Goal: Task Accomplishment & Management: Complete application form

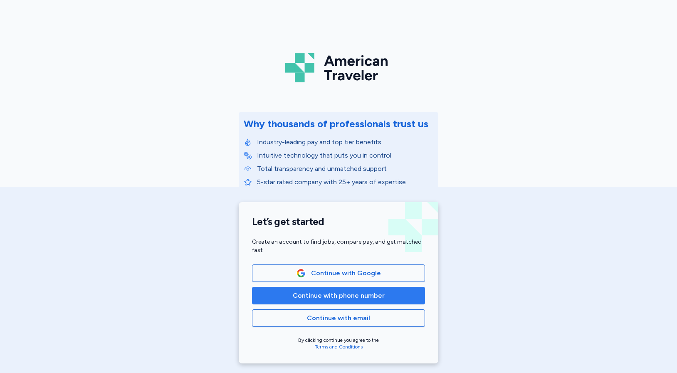
click at [340, 294] on span "Continue with phone number" at bounding box center [339, 296] width 92 height 10
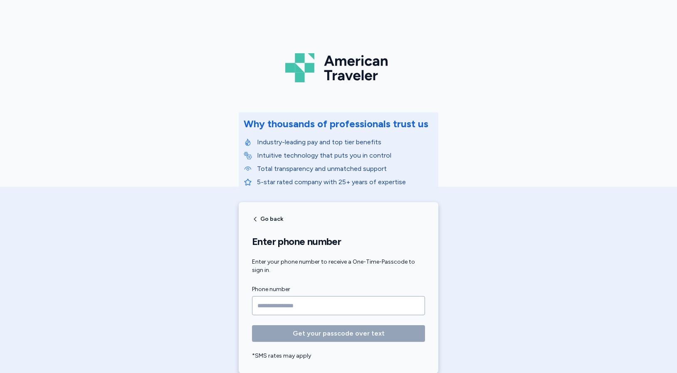
click at [263, 304] on input "Phone number" at bounding box center [338, 305] width 173 height 19
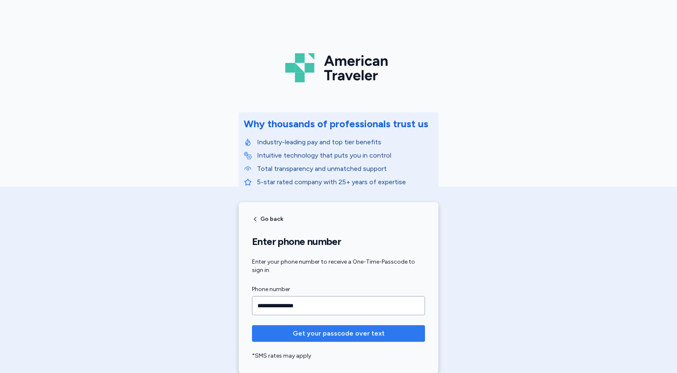
type input "**********"
click at [321, 332] on span "Get your passcode over text" at bounding box center [339, 334] width 92 height 10
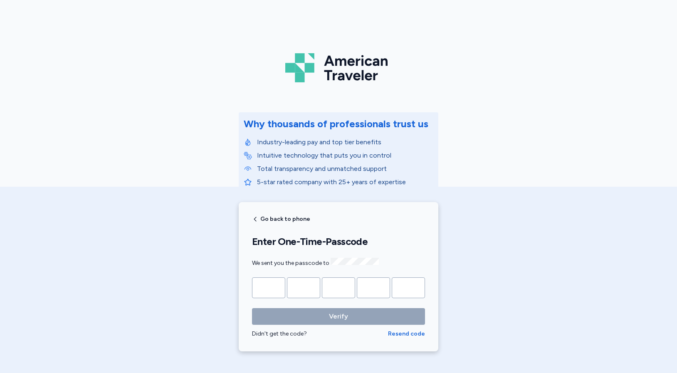
type input "*"
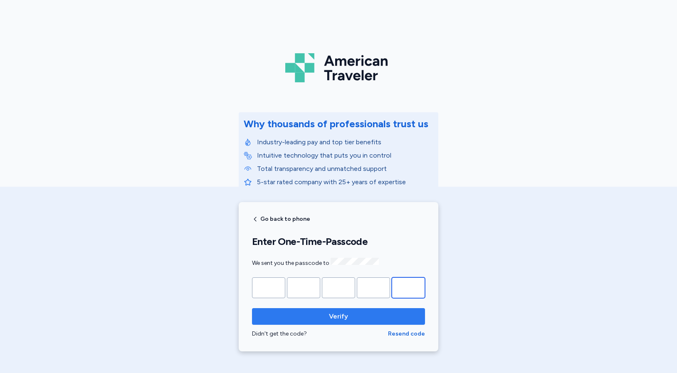
type input "*"
click at [358, 316] on span "Verify" at bounding box center [339, 316] width 160 height 10
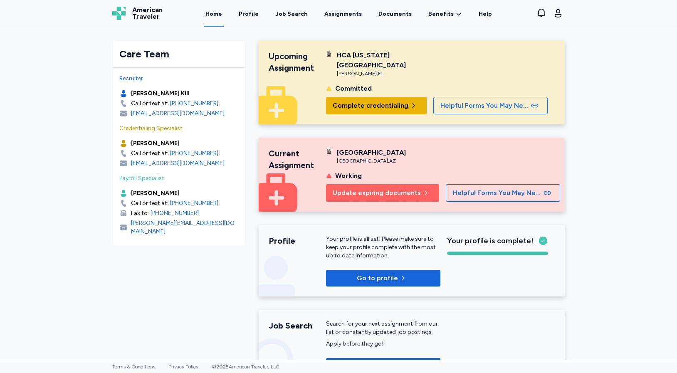
click at [376, 105] on span "Complete credentialing" at bounding box center [371, 106] width 76 height 10
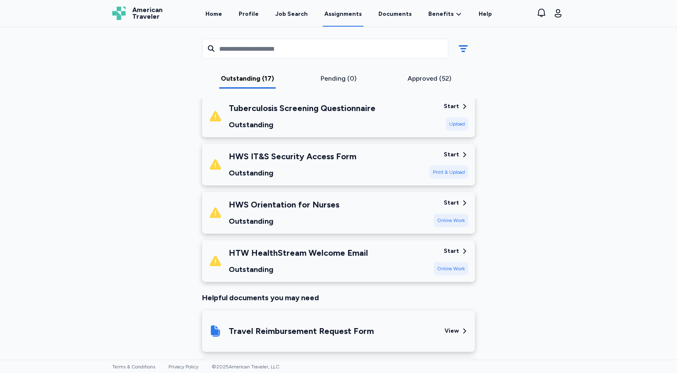
scroll to position [766, 0]
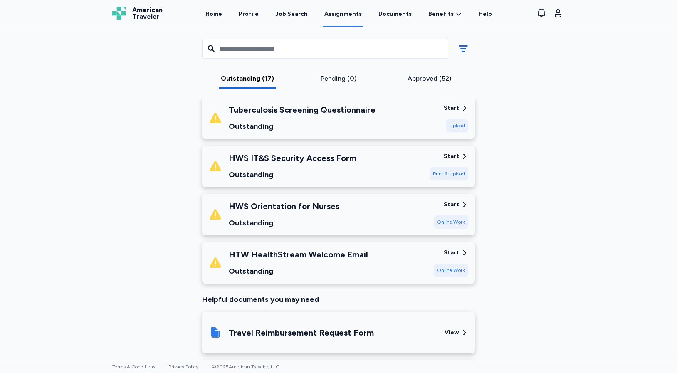
click at [451, 249] on div "Start" at bounding box center [451, 253] width 15 height 8
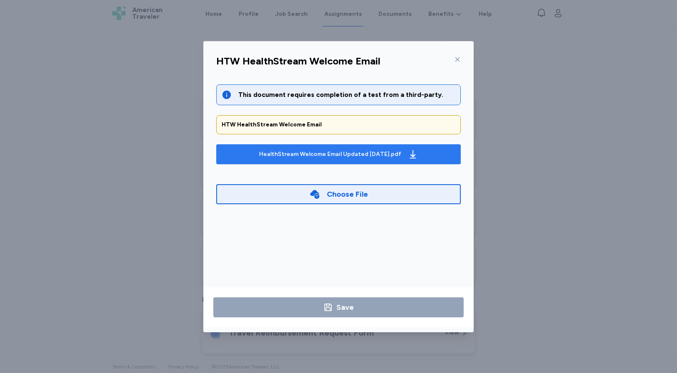
click at [413, 156] on div "HealthStream Welcome Email Updated [DATE].pdf" at bounding box center [338, 154] width 162 height 13
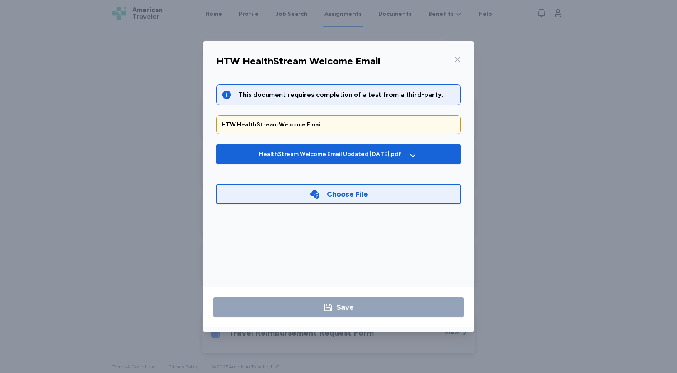
click at [457, 57] on icon at bounding box center [457, 59] width 7 height 7
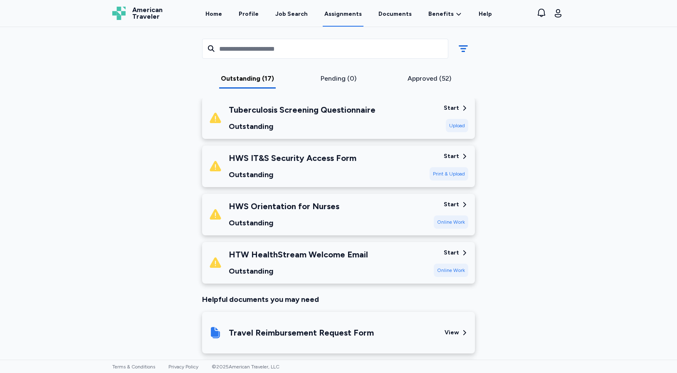
click at [454, 200] on div "Start" at bounding box center [451, 204] width 15 height 8
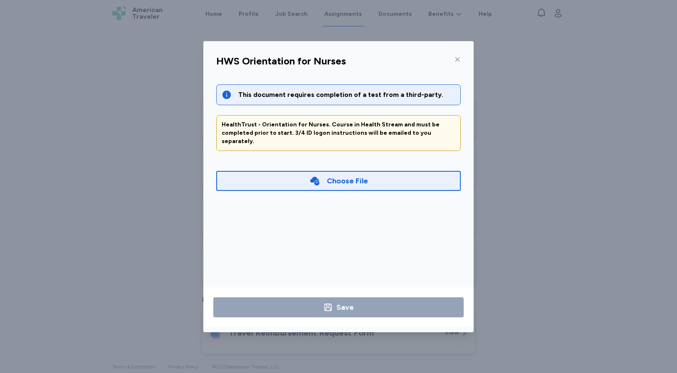
click at [318, 132] on div "HealthTrust - Orientation for Nurses. Course in Health Stream and must be compl…" at bounding box center [339, 133] width 234 height 25
click at [460, 59] on icon at bounding box center [457, 59] width 7 height 7
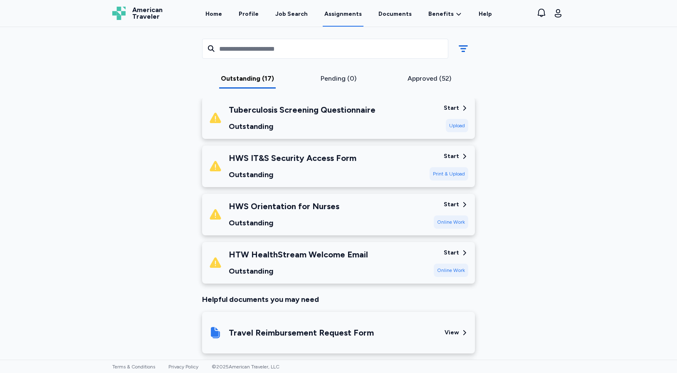
click at [448, 152] on div "Start" at bounding box center [451, 156] width 15 height 8
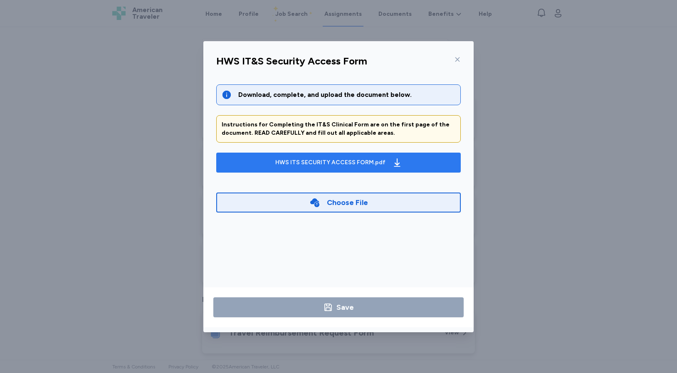
click at [394, 162] on icon "button" at bounding box center [397, 162] width 6 height 8
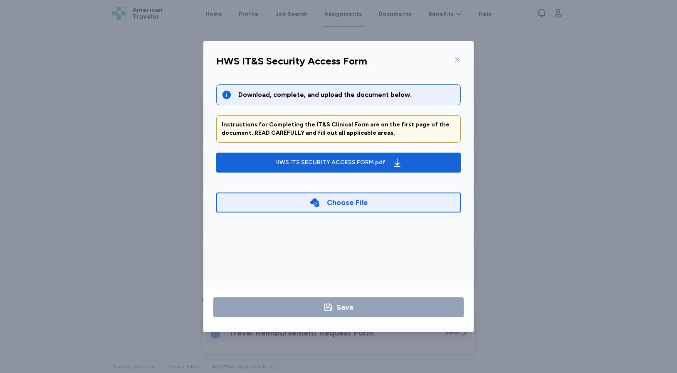
click at [460, 62] on icon at bounding box center [457, 59] width 7 height 7
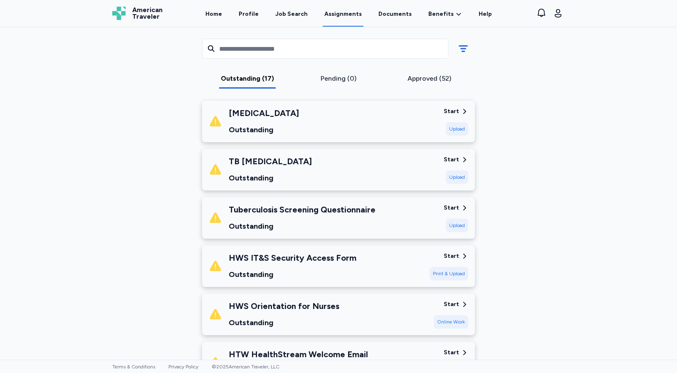
scroll to position [680, 0]
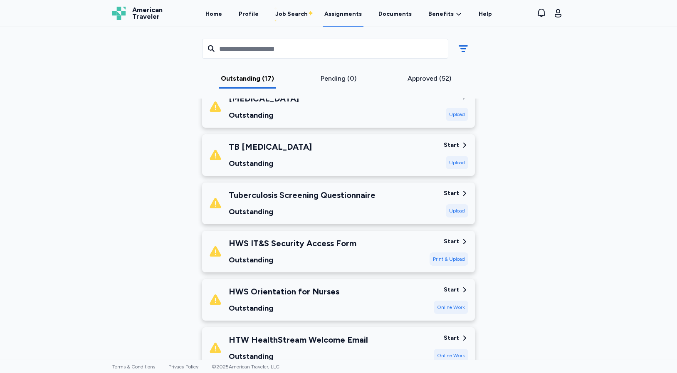
click at [453, 189] on div "Start" at bounding box center [451, 193] width 15 height 8
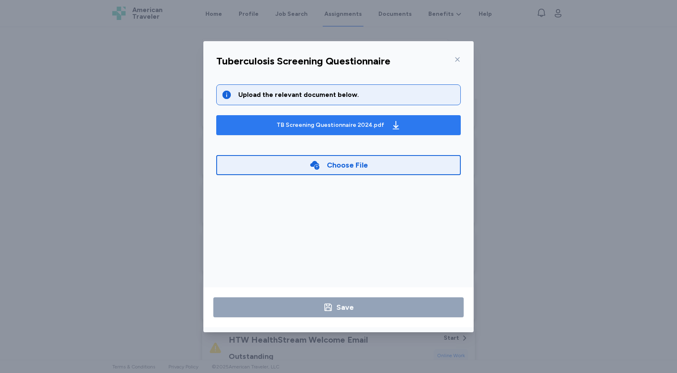
click at [381, 128] on div "TB Screening Questionnaire 2024.pdf" at bounding box center [339, 125] width 128 height 13
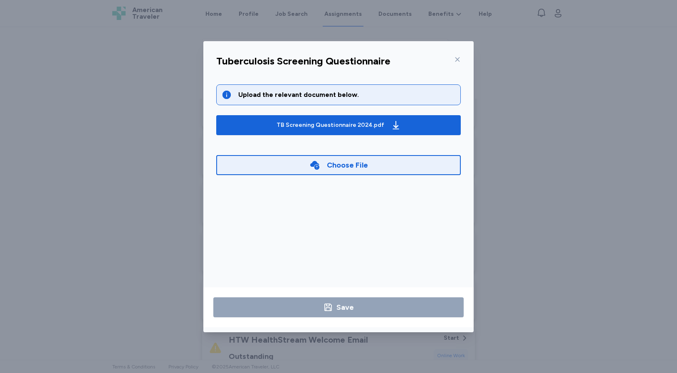
click at [460, 59] on icon at bounding box center [457, 59] width 7 height 7
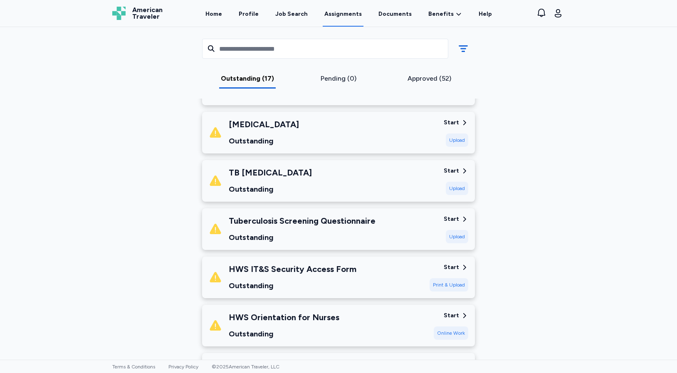
scroll to position [654, 0]
click at [452, 167] on div "Start" at bounding box center [451, 171] width 15 height 8
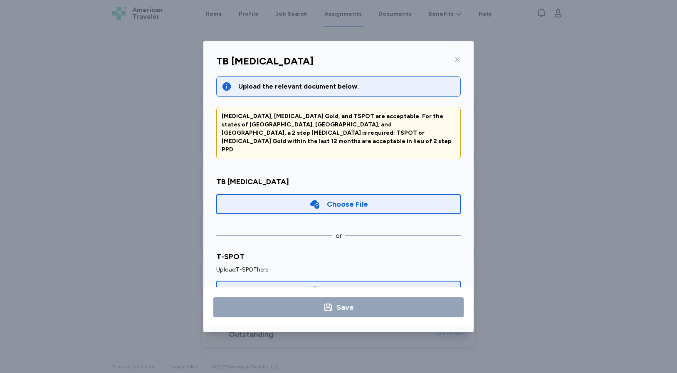
scroll to position [19, 0]
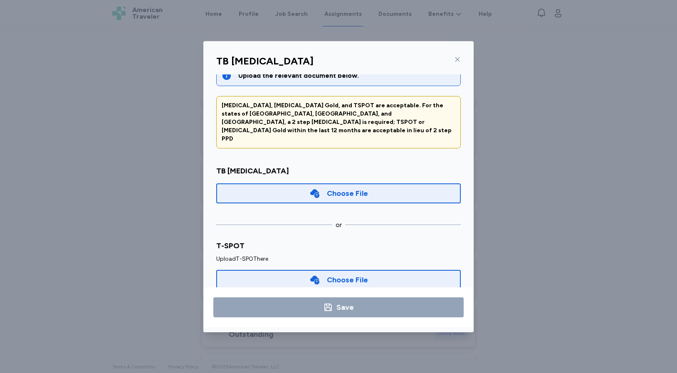
click at [456, 61] on icon at bounding box center [457, 59] width 7 height 7
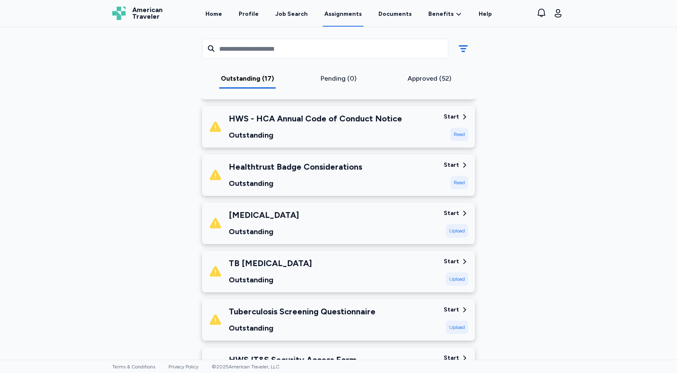
scroll to position [563, 0]
click at [454, 225] on div "Upload" at bounding box center [457, 231] width 22 height 13
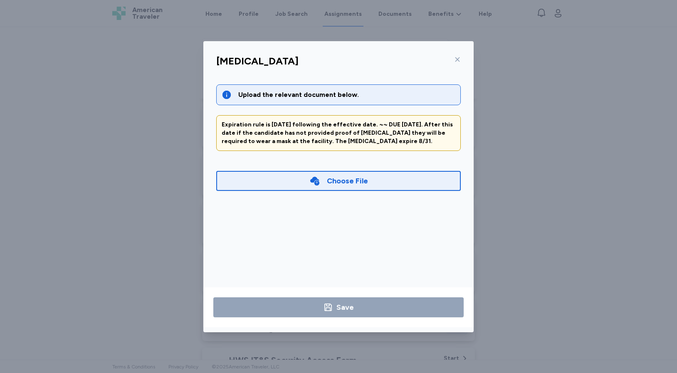
click at [347, 183] on div "Choose File" at bounding box center [347, 181] width 41 height 12
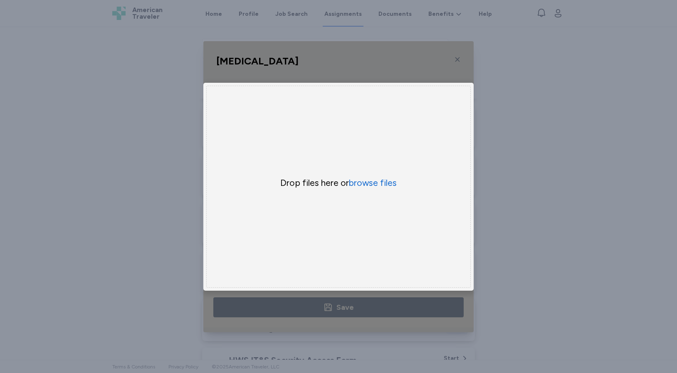
click at [460, 56] on div "Uppy Dashboard Window (Press escape to close)" at bounding box center [338, 186] width 270 height 291
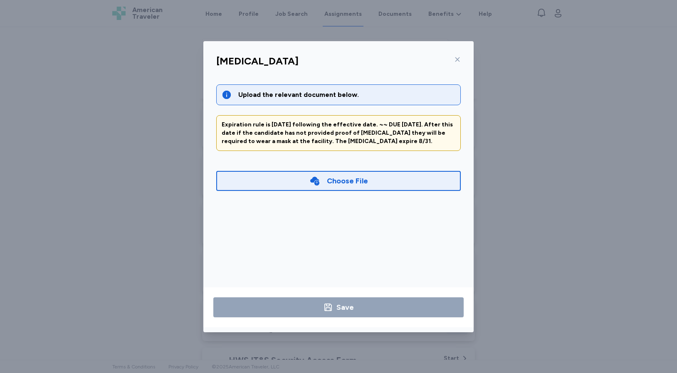
click at [457, 59] on icon at bounding box center [457, 59] width 5 height 5
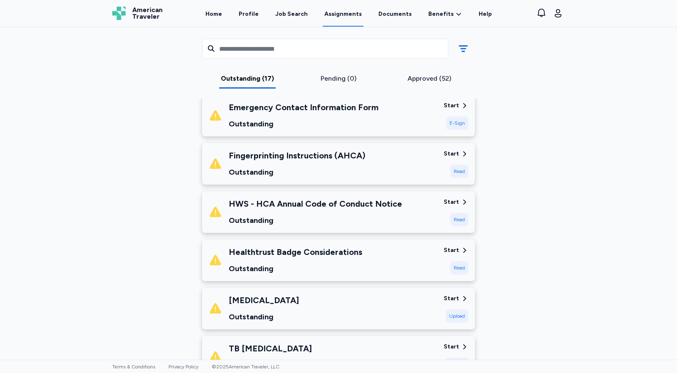
scroll to position [470, 0]
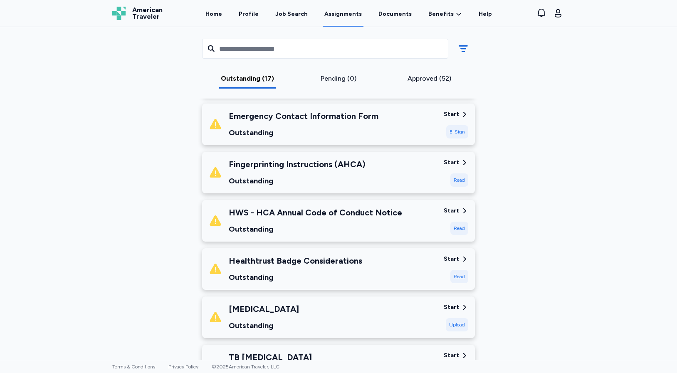
click at [452, 255] on div "Start" at bounding box center [451, 259] width 15 height 8
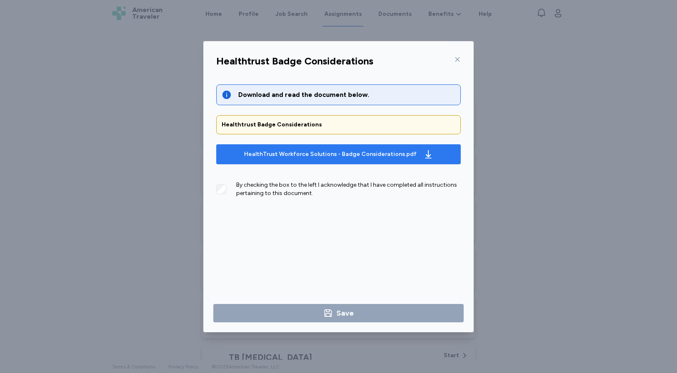
click at [425, 155] on icon "button" at bounding box center [428, 154] width 6 height 8
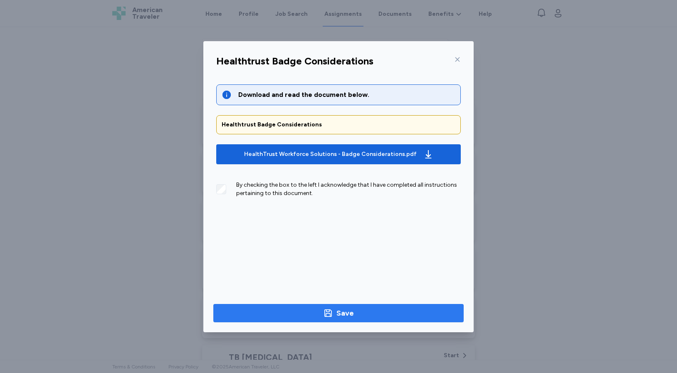
click at [354, 315] on span "Save" at bounding box center [338, 313] width 237 height 12
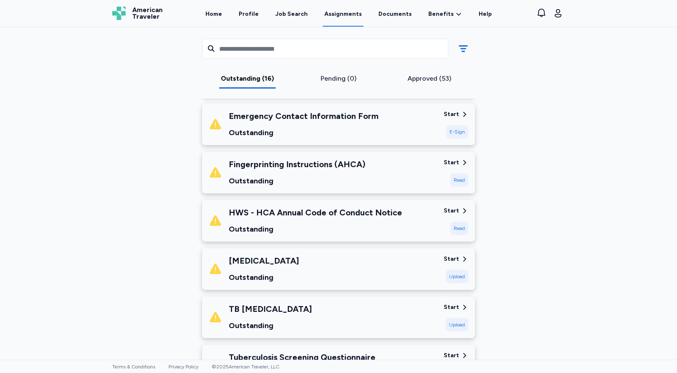
click at [453, 207] on div "Start" at bounding box center [451, 211] width 15 height 8
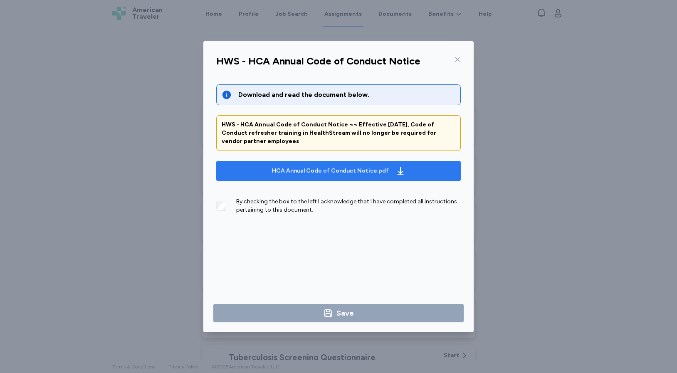
click at [395, 168] on icon "button" at bounding box center [400, 171] width 10 height 10
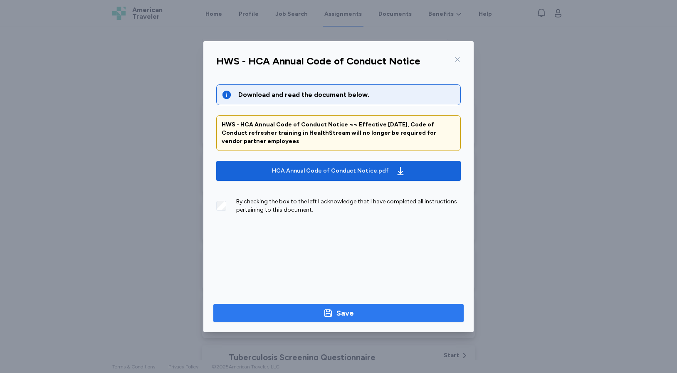
click at [350, 312] on div "Save" at bounding box center [344, 313] width 17 height 12
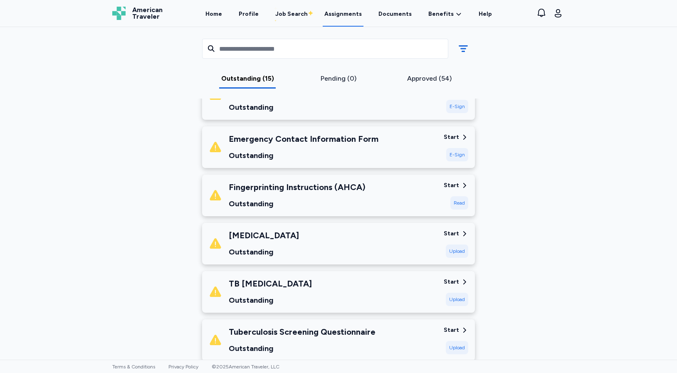
scroll to position [445, 0]
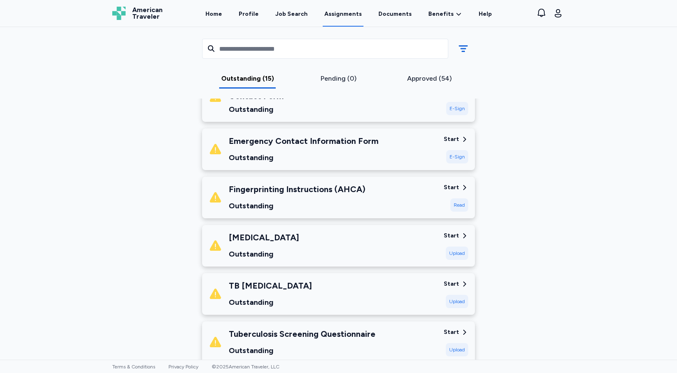
click at [452, 183] on div "Start" at bounding box center [451, 187] width 15 height 8
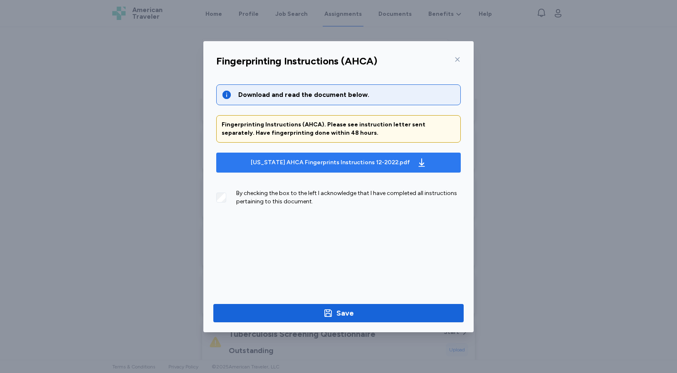
click at [417, 162] on icon "button" at bounding box center [422, 163] width 10 height 10
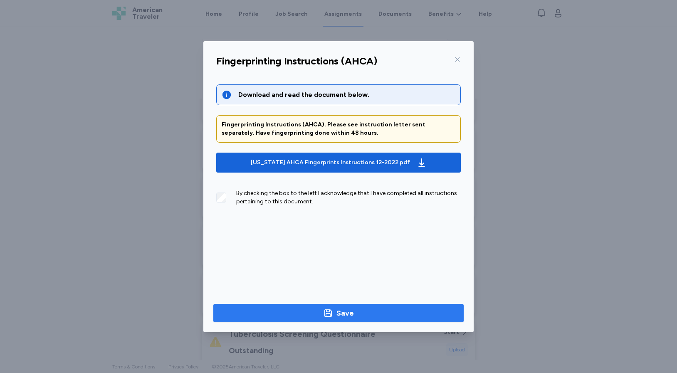
click at [357, 315] on span "Save" at bounding box center [338, 313] width 237 height 12
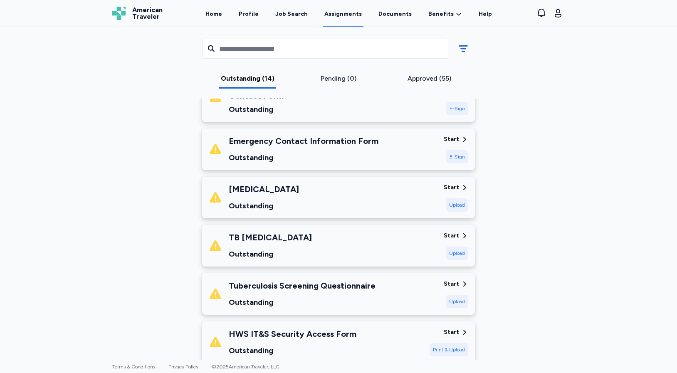
click at [451, 183] on div "Start" at bounding box center [451, 187] width 15 height 8
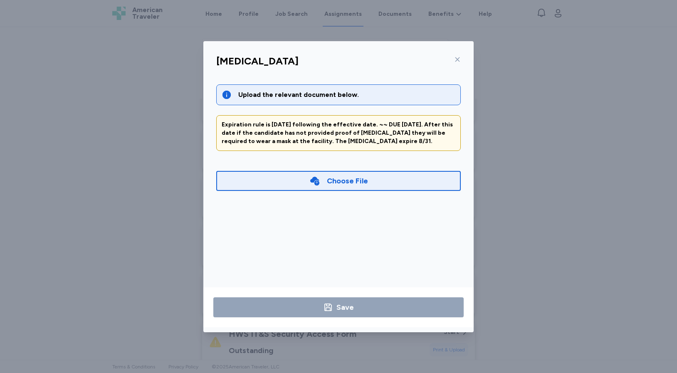
click at [458, 58] on icon at bounding box center [457, 59] width 5 height 5
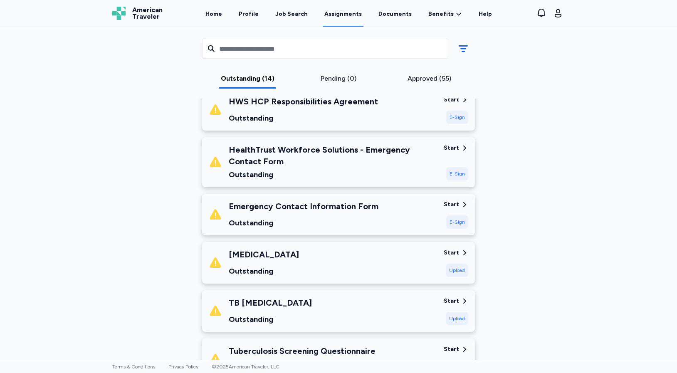
scroll to position [371, 0]
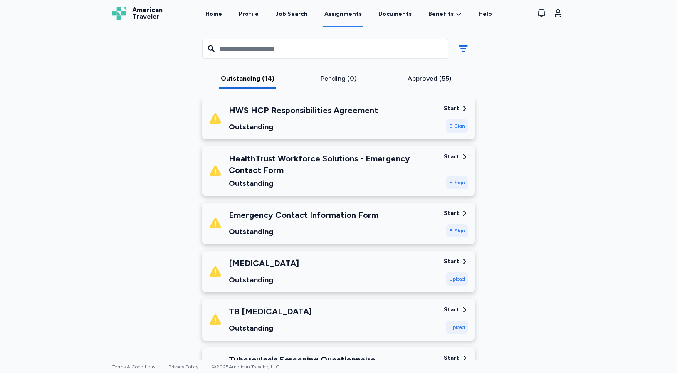
click at [457, 225] on div "E-Sign" at bounding box center [457, 230] width 22 height 13
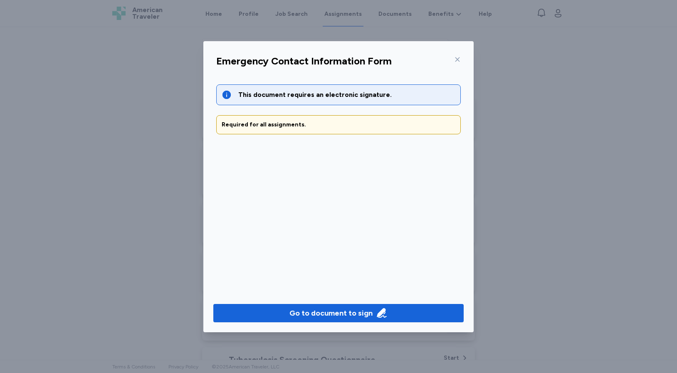
click at [321, 93] on div "This document requires an electronic signature." at bounding box center [346, 95] width 217 height 10
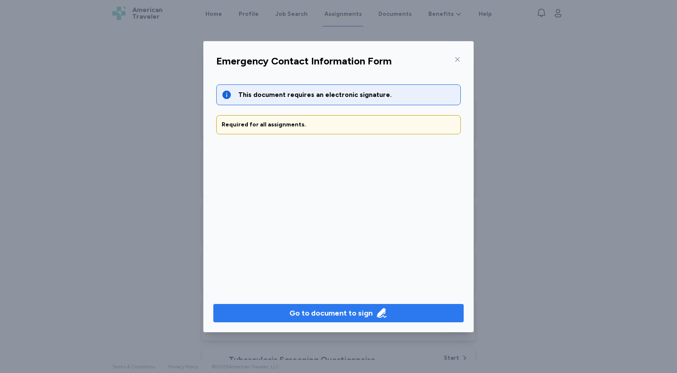
click at [349, 314] on div "Go to document to sign" at bounding box center [330, 313] width 83 height 12
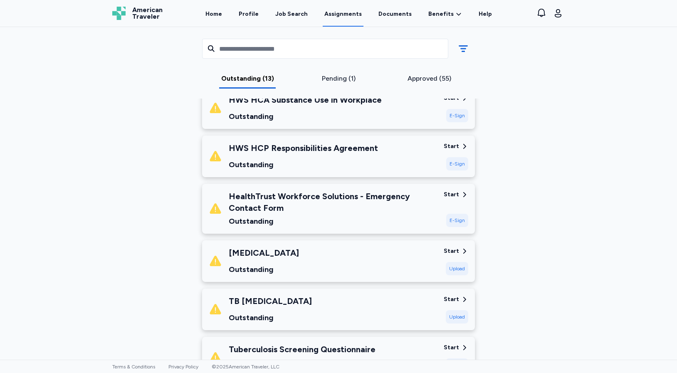
scroll to position [333, 0]
click at [459, 214] on div "E-Sign" at bounding box center [457, 220] width 22 height 13
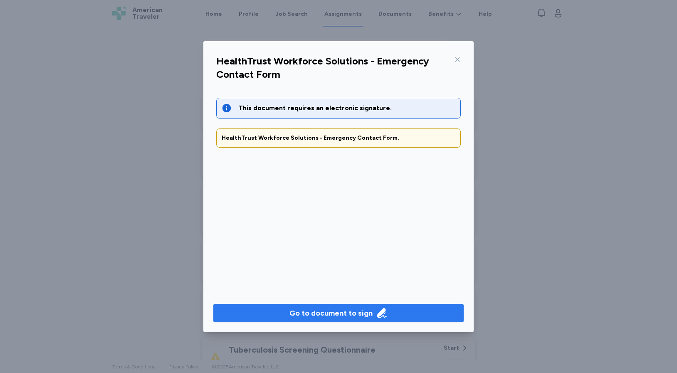
click at [353, 315] on div "Go to document to sign" at bounding box center [330, 313] width 83 height 12
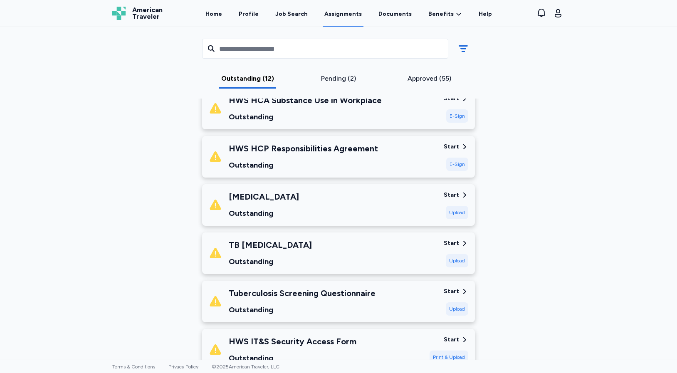
click at [457, 302] on div "Upload" at bounding box center [457, 308] width 22 height 13
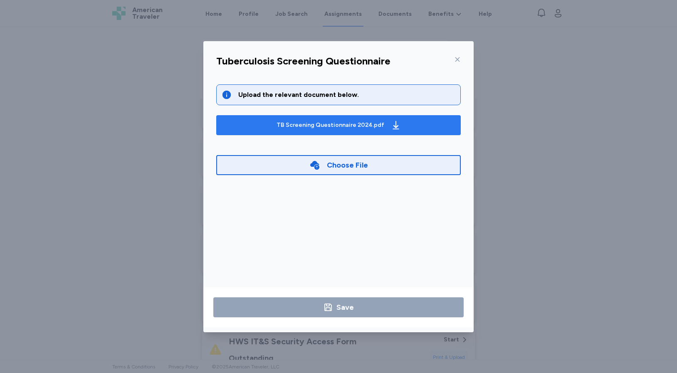
click at [391, 121] on icon "button" at bounding box center [396, 125] width 10 height 10
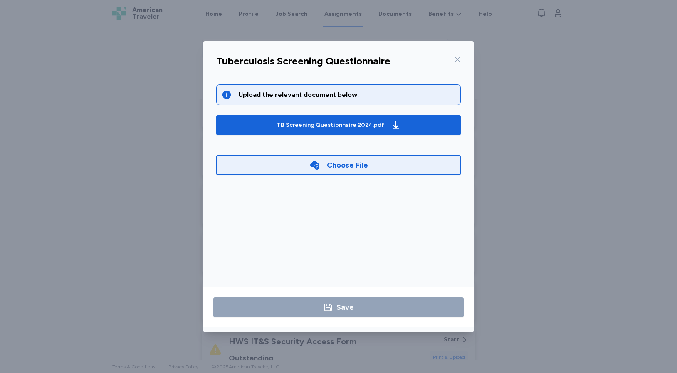
click at [460, 62] on div at bounding box center [456, 59] width 10 height 13
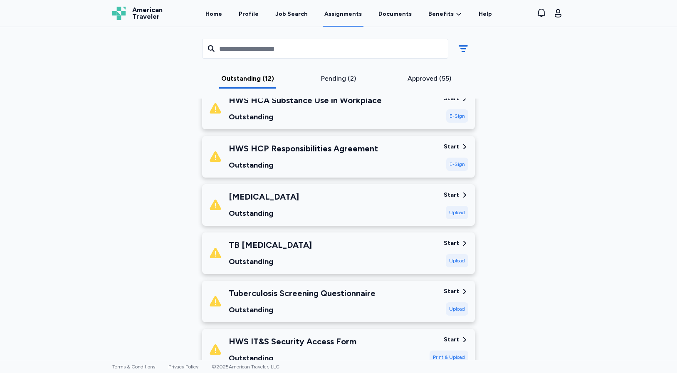
click at [454, 143] on div "Start" at bounding box center [451, 147] width 15 height 8
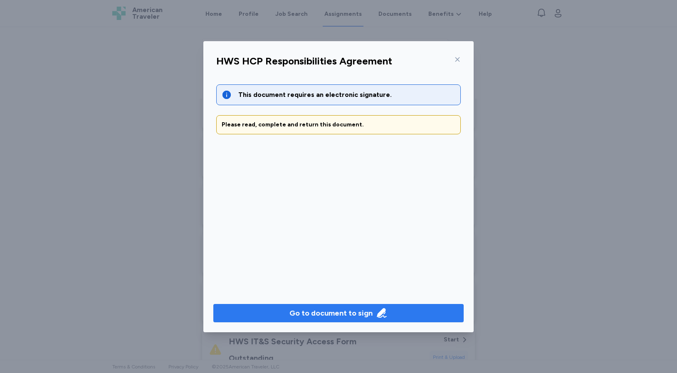
click at [361, 313] on div "Go to document to sign" at bounding box center [330, 313] width 83 height 12
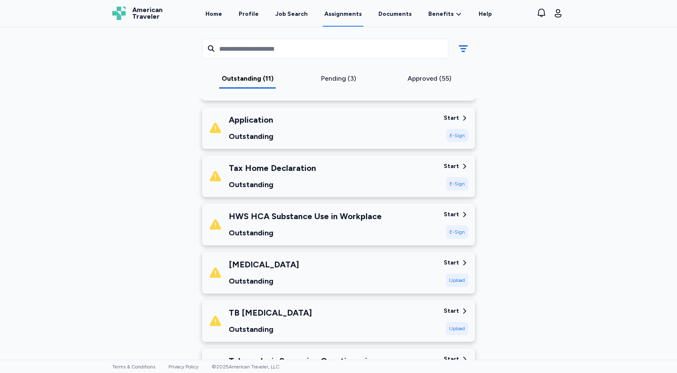
scroll to position [159, 0]
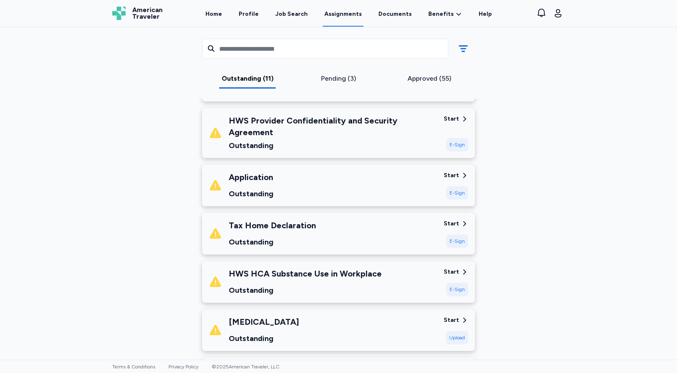
click at [452, 235] on div "E-Sign" at bounding box center [457, 241] width 22 height 13
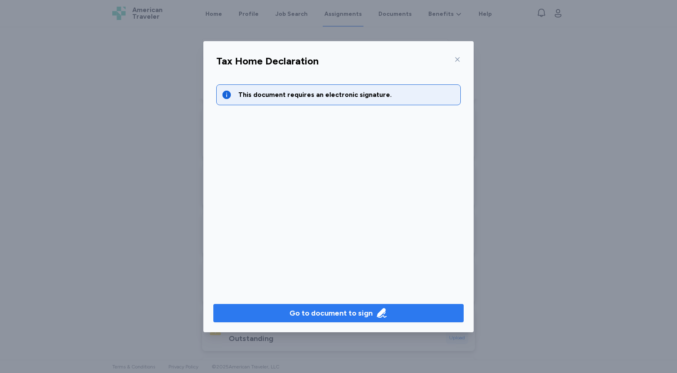
click at [343, 316] on div "Go to document to sign" at bounding box center [330, 313] width 83 height 12
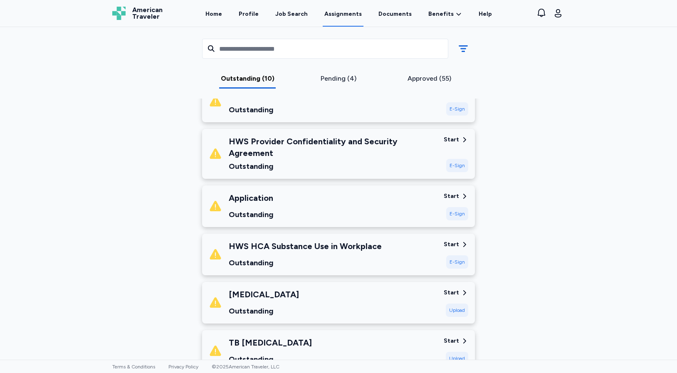
scroll to position [137, 0]
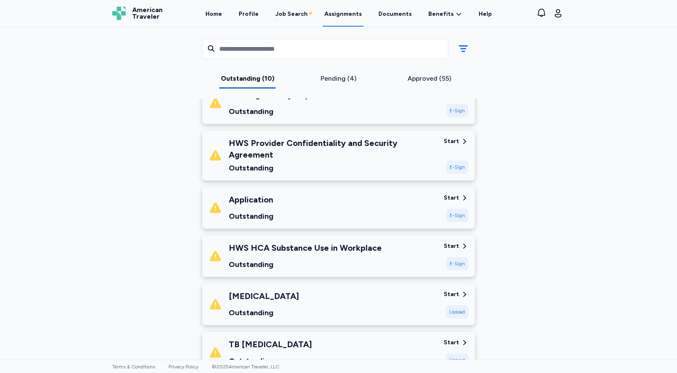
click at [452, 242] on div "Start" at bounding box center [451, 246] width 15 height 8
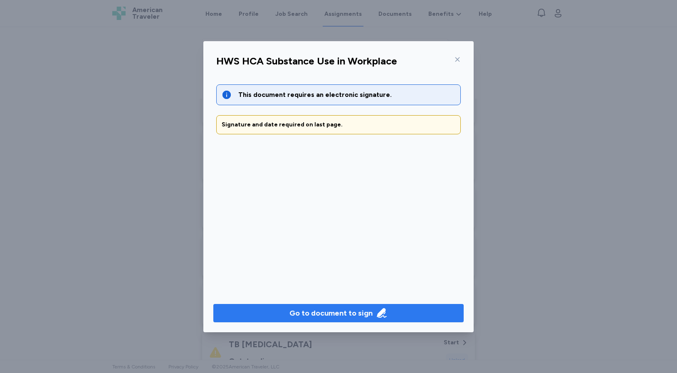
click at [368, 315] on div "Go to document to sign" at bounding box center [330, 313] width 83 height 12
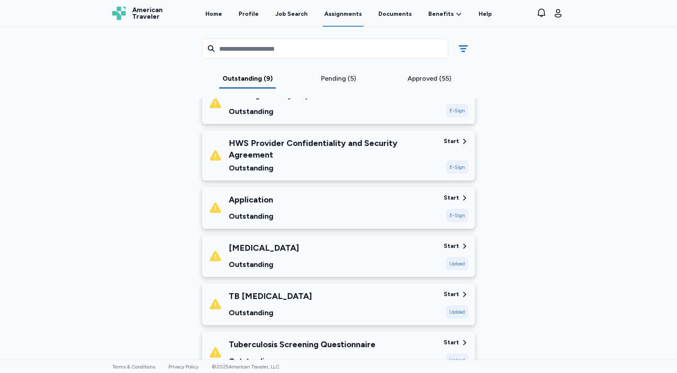
click at [453, 209] on div "E-Sign" at bounding box center [457, 215] width 22 height 13
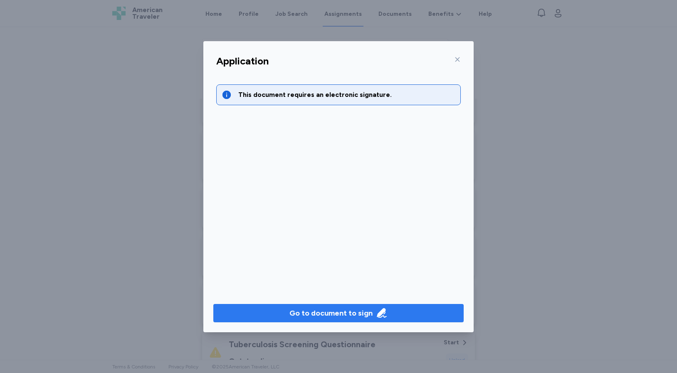
click at [376, 314] on icon "button" at bounding box center [382, 313] width 12 height 12
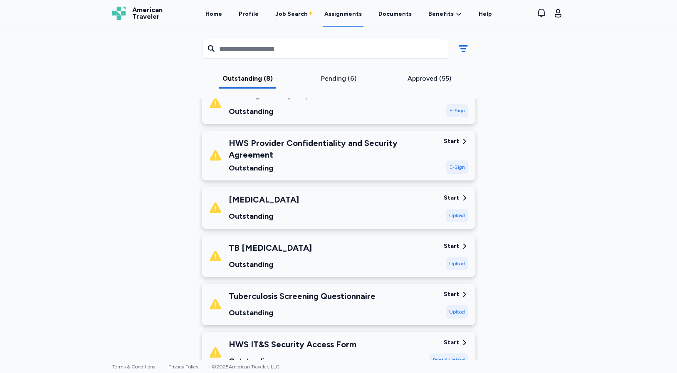
click at [453, 140] on div "Start" at bounding box center [451, 141] width 15 height 8
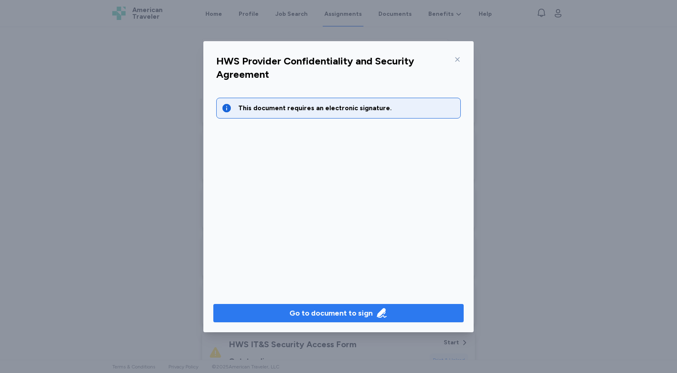
click at [381, 314] on icon "button" at bounding box center [382, 313] width 12 height 12
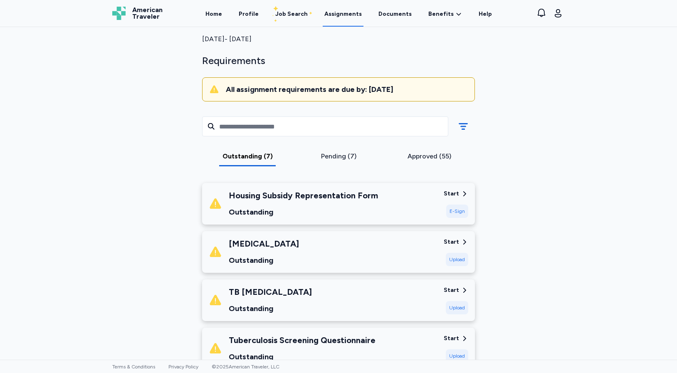
scroll to position [5, 0]
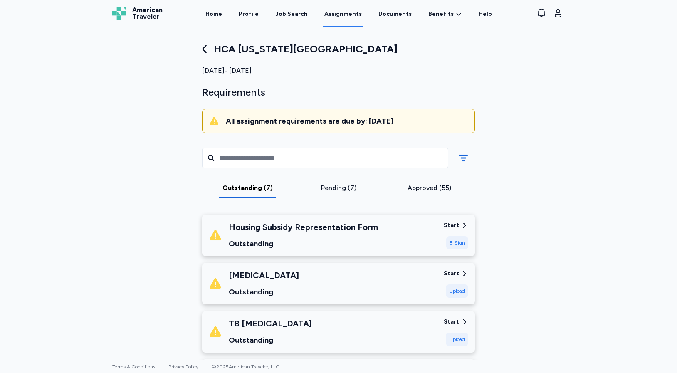
click at [452, 225] on div "Start" at bounding box center [451, 225] width 15 height 8
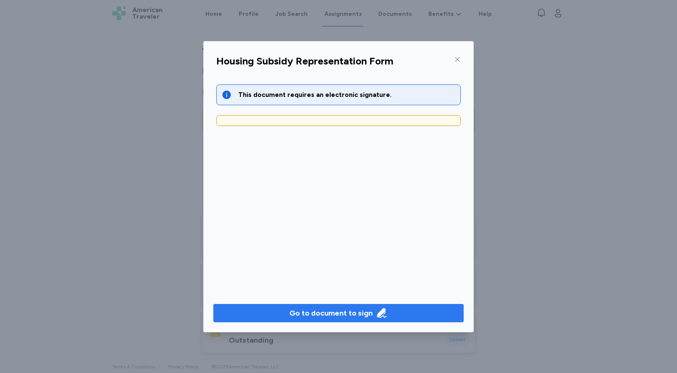
click at [381, 315] on icon "button" at bounding box center [382, 313] width 12 height 12
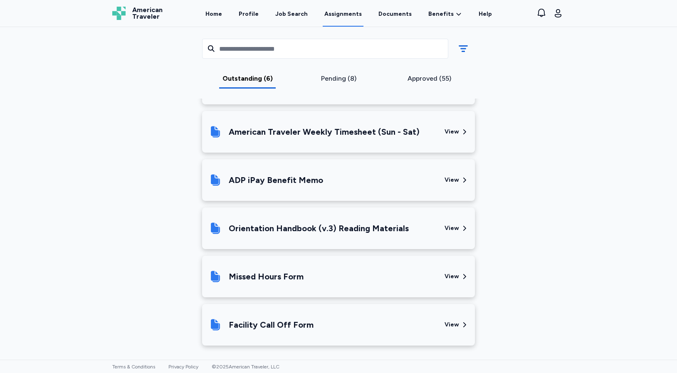
scroll to position [521, 0]
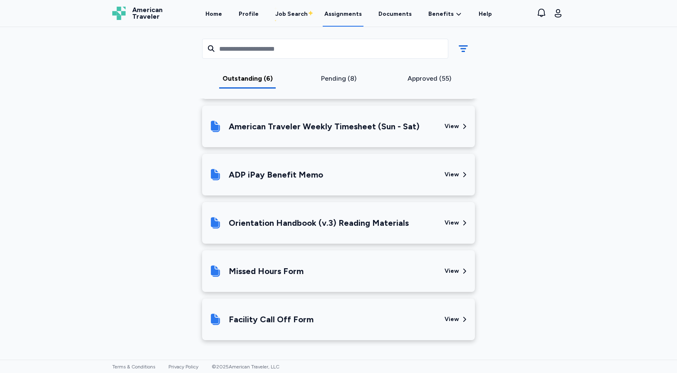
click at [452, 224] on div "View" at bounding box center [452, 223] width 15 height 8
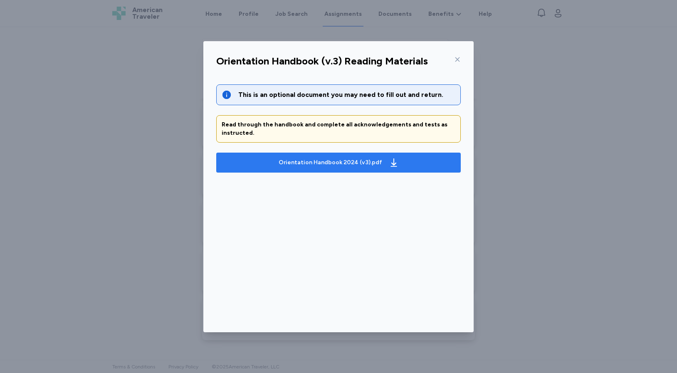
click at [390, 161] on icon "button" at bounding box center [394, 163] width 10 height 10
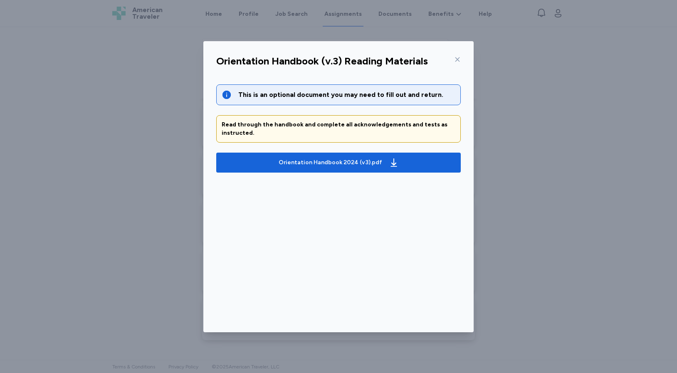
click at [458, 60] on icon at bounding box center [457, 59] width 5 height 5
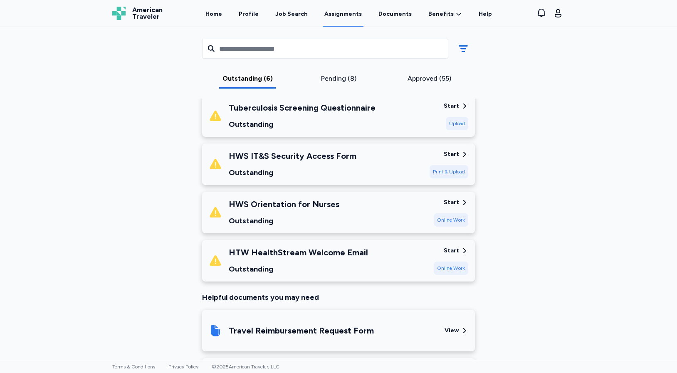
scroll to position [185, 0]
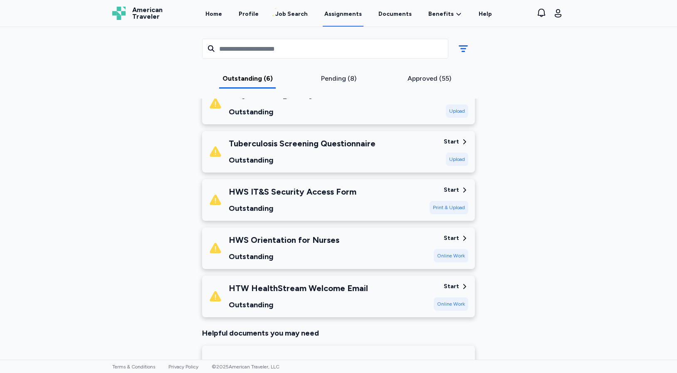
click at [448, 305] on div "Online Work" at bounding box center [451, 303] width 35 height 13
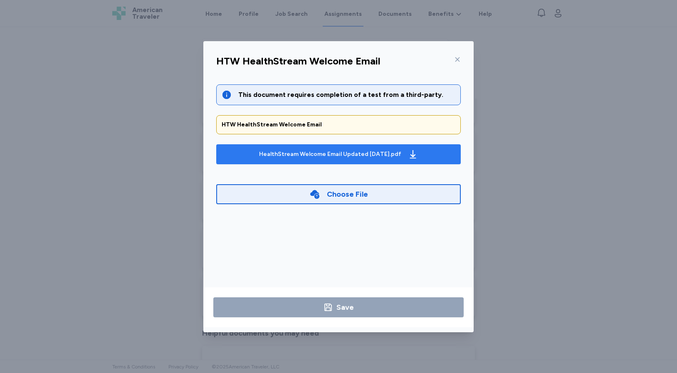
click at [408, 152] on icon "button" at bounding box center [413, 154] width 10 height 10
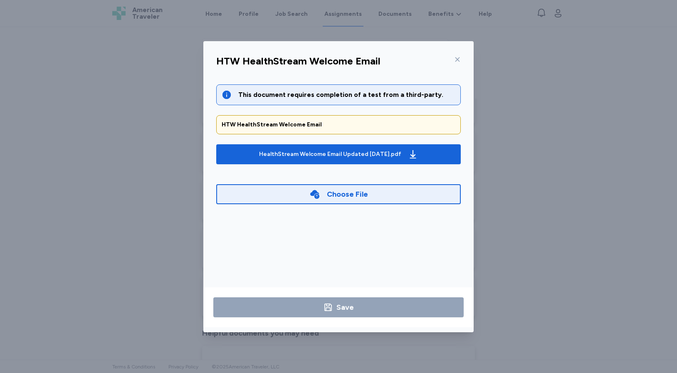
click at [349, 197] on div "Choose File" at bounding box center [347, 194] width 41 height 12
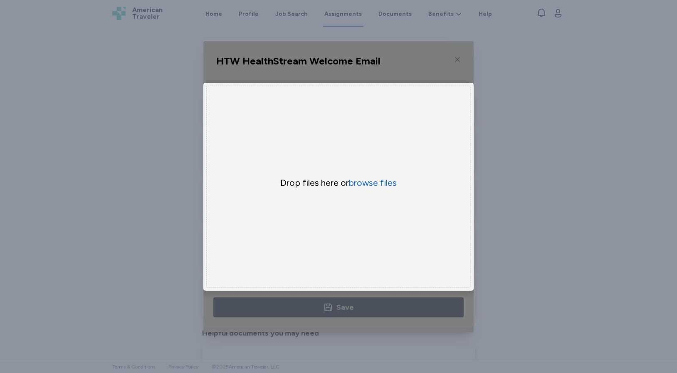
click at [571, 126] on div "HTW HealthStream Welcome Email This document requires completion of a test from…" at bounding box center [338, 186] width 677 height 373
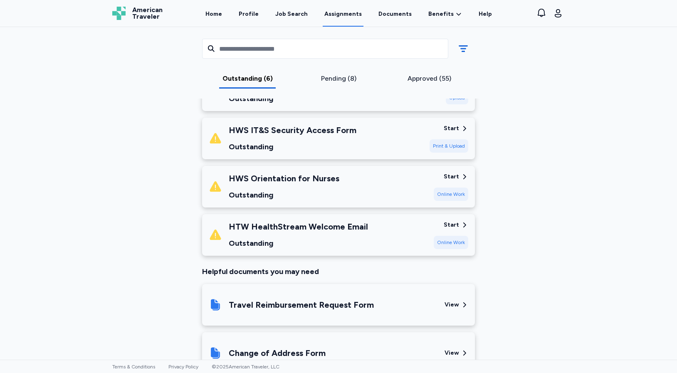
scroll to position [246, 0]
click at [453, 222] on div "Start" at bounding box center [451, 225] width 15 height 8
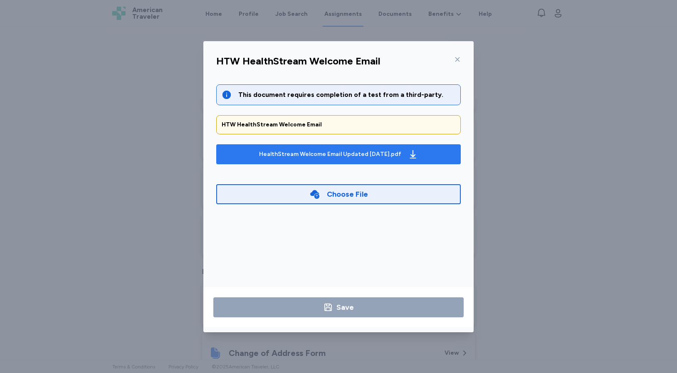
click at [408, 152] on icon "button" at bounding box center [413, 154] width 10 height 10
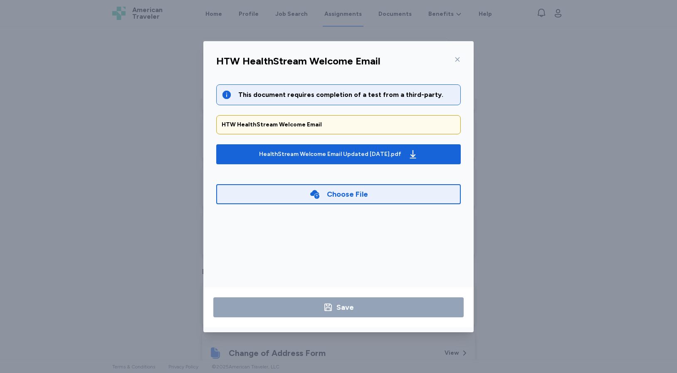
click at [459, 59] on icon at bounding box center [457, 59] width 7 height 7
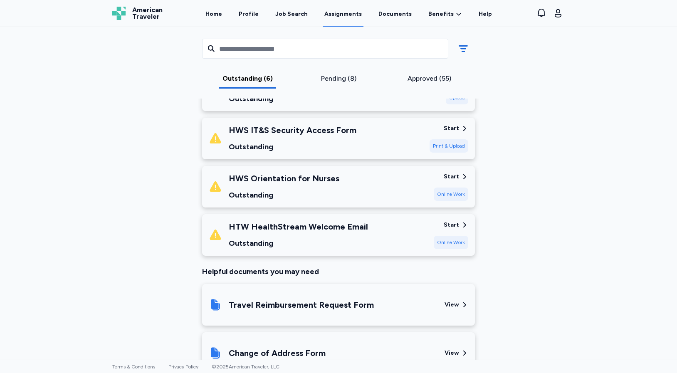
click at [456, 175] on div "Start" at bounding box center [456, 177] width 25 height 8
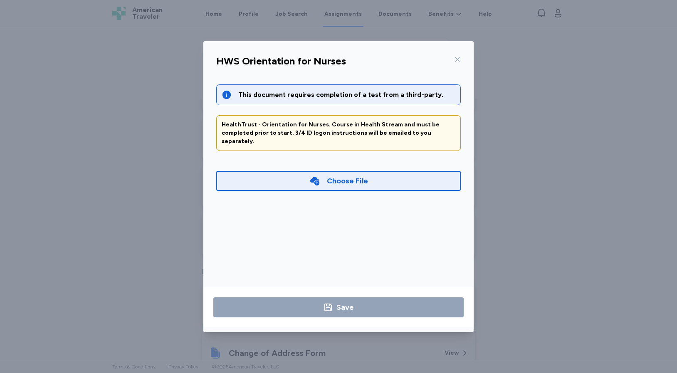
click at [313, 130] on div "HealthTrust - Orientation for Nurses. Course in Health Stream and must be compl…" at bounding box center [339, 133] width 234 height 25
click at [457, 58] on icon at bounding box center [457, 59] width 7 height 7
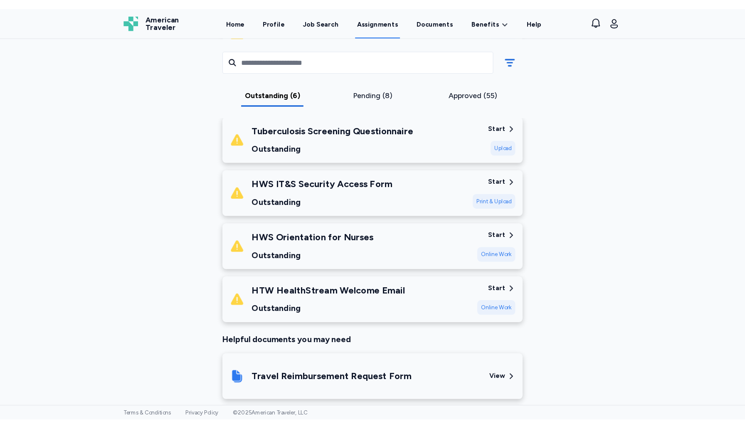
scroll to position [190, 0]
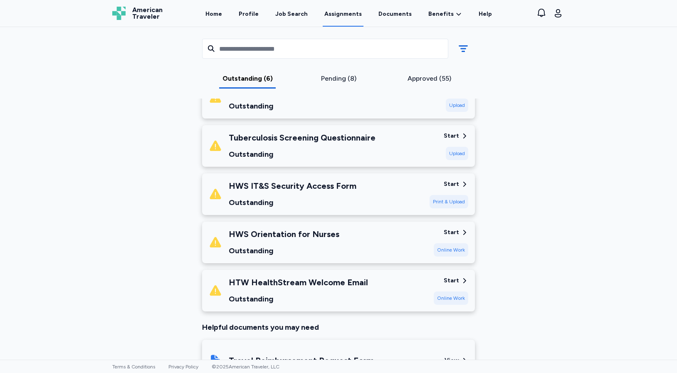
click at [451, 183] on div "Start" at bounding box center [451, 184] width 15 height 8
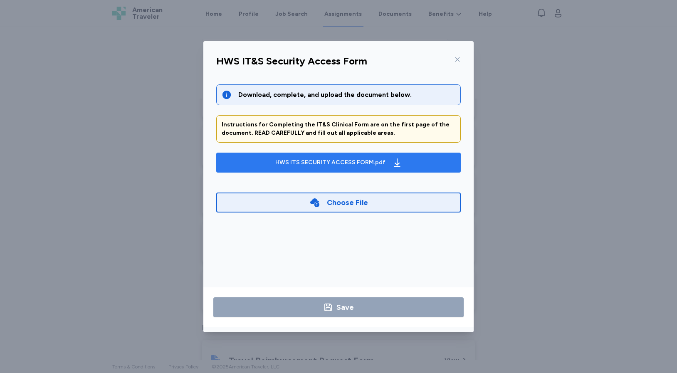
click at [392, 163] on icon "button" at bounding box center [397, 163] width 10 height 10
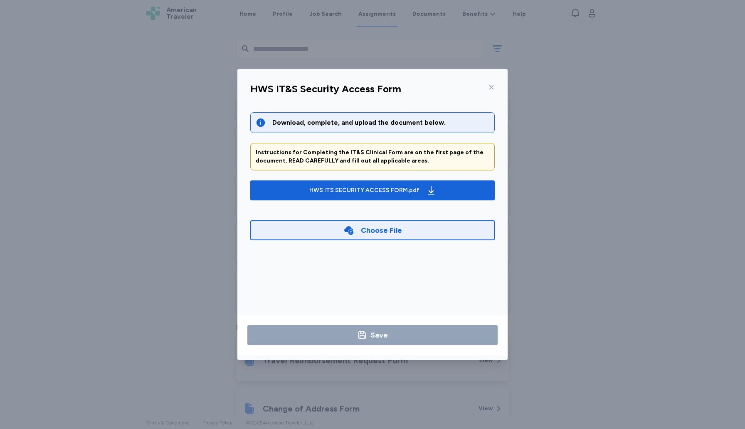
click at [386, 231] on div "Choose File" at bounding box center [381, 231] width 41 height 12
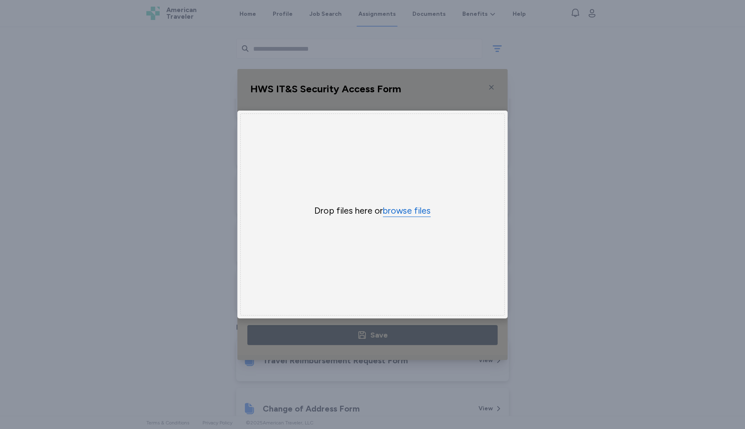
click at [405, 205] on button "browse files" at bounding box center [407, 211] width 48 height 12
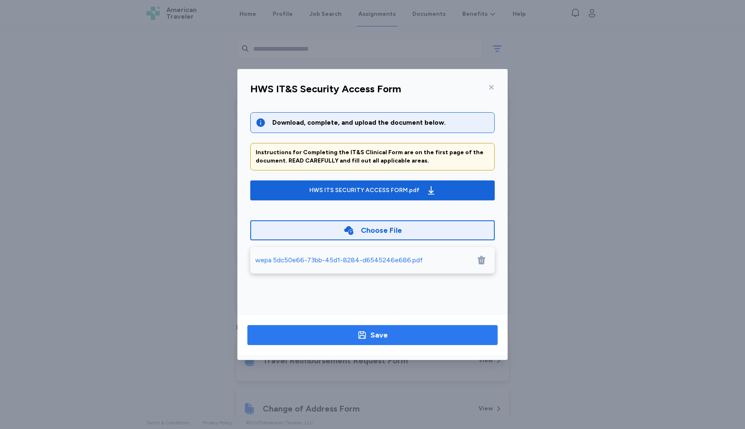
click at [375, 337] on div "Save" at bounding box center [379, 335] width 17 height 12
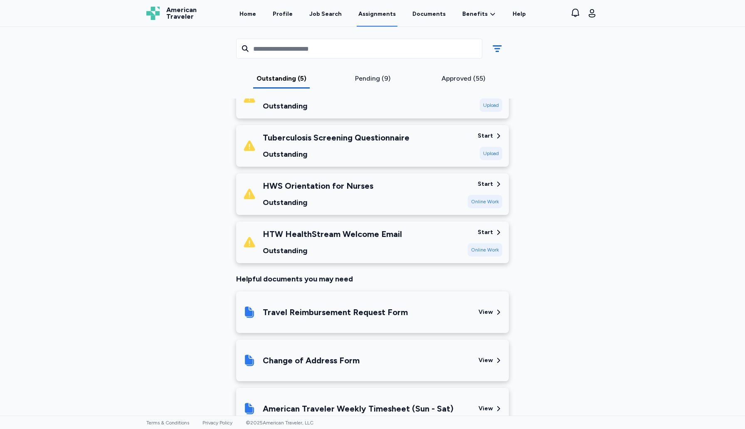
click at [483, 232] on div "Start" at bounding box center [485, 232] width 15 height 8
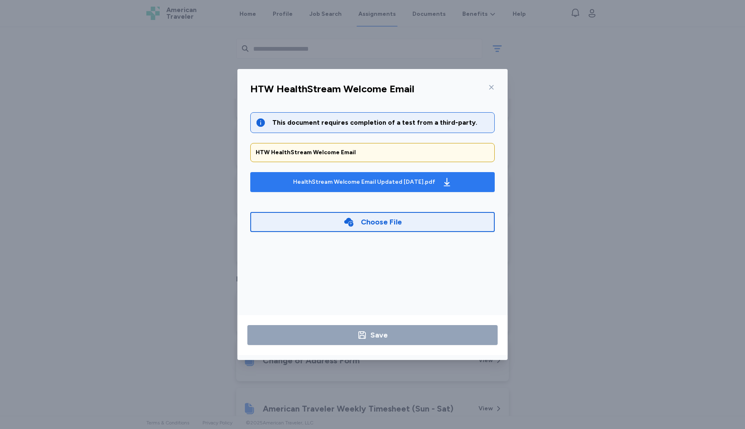
click at [444, 181] on icon "button" at bounding box center [447, 182] width 6 height 8
click at [436, 180] on div "HealthStream Welcome Email Updated [DATE].pdf" at bounding box center [373, 181] width 162 height 13
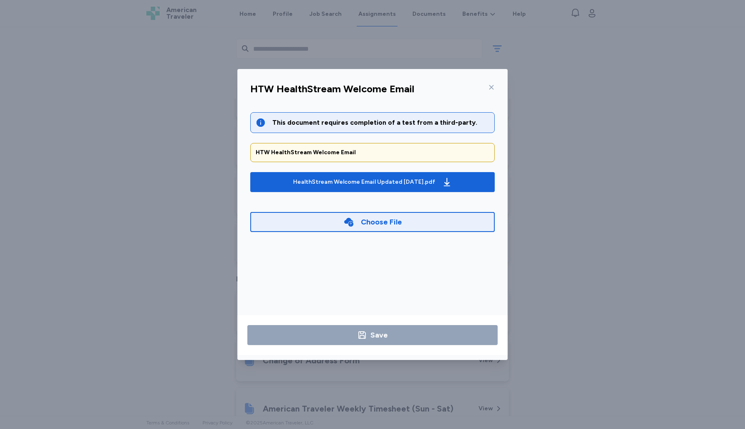
click at [494, 88] on icon at bounding box center [491, 87] width 7 height 7
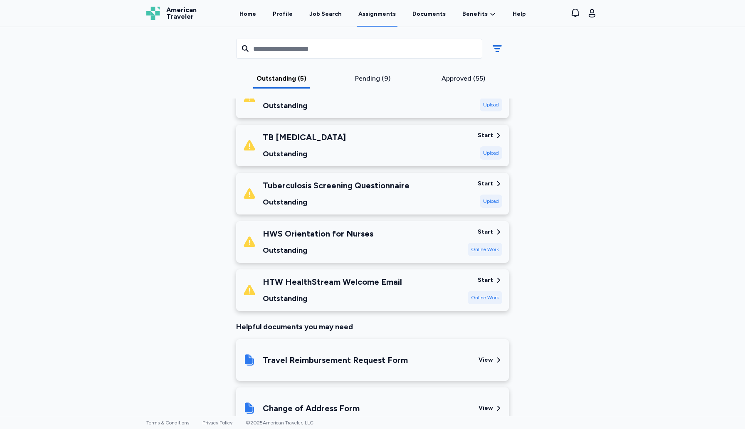
scroll to position [62, 0]
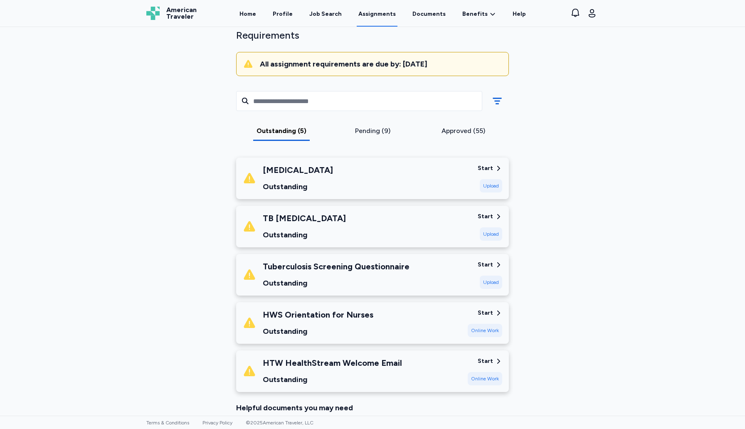
click at [378, 132] on div "Pending (9)" at bounding box center [373, 131] width 84 height 10
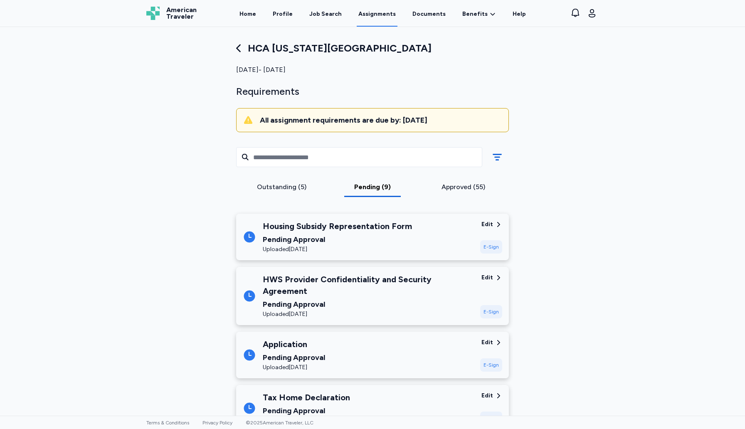
scroll to position [0, 0]
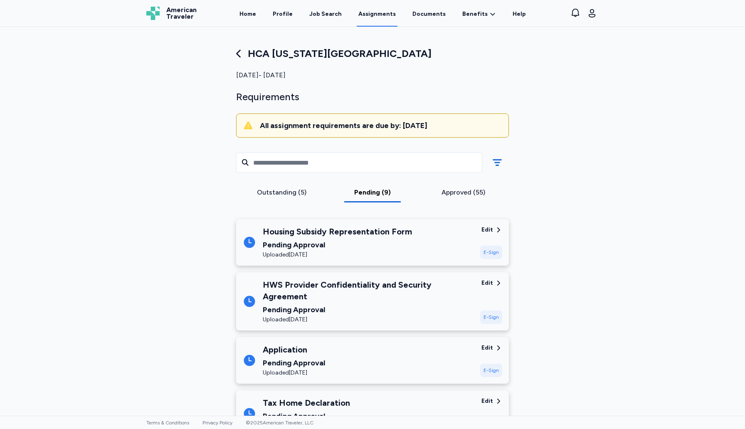
click at [278, 191] on div "Outstanding (5)" at bounding box center [282, 193] width 84 height 10
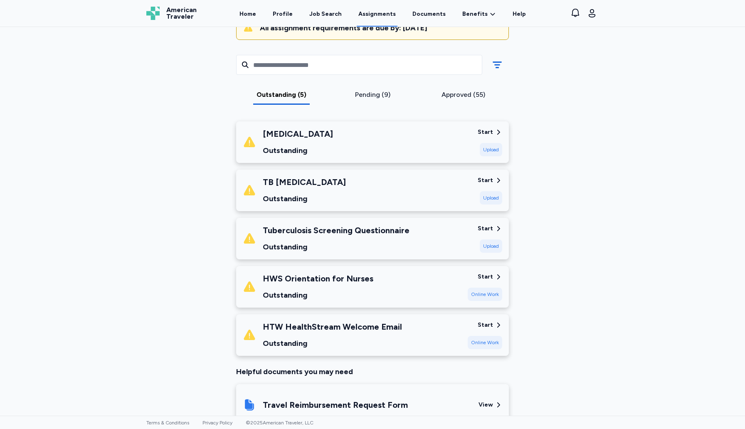
scroll to position [96, 0]
